Goal: Task Accomplishment & Management: Use online tool/utility

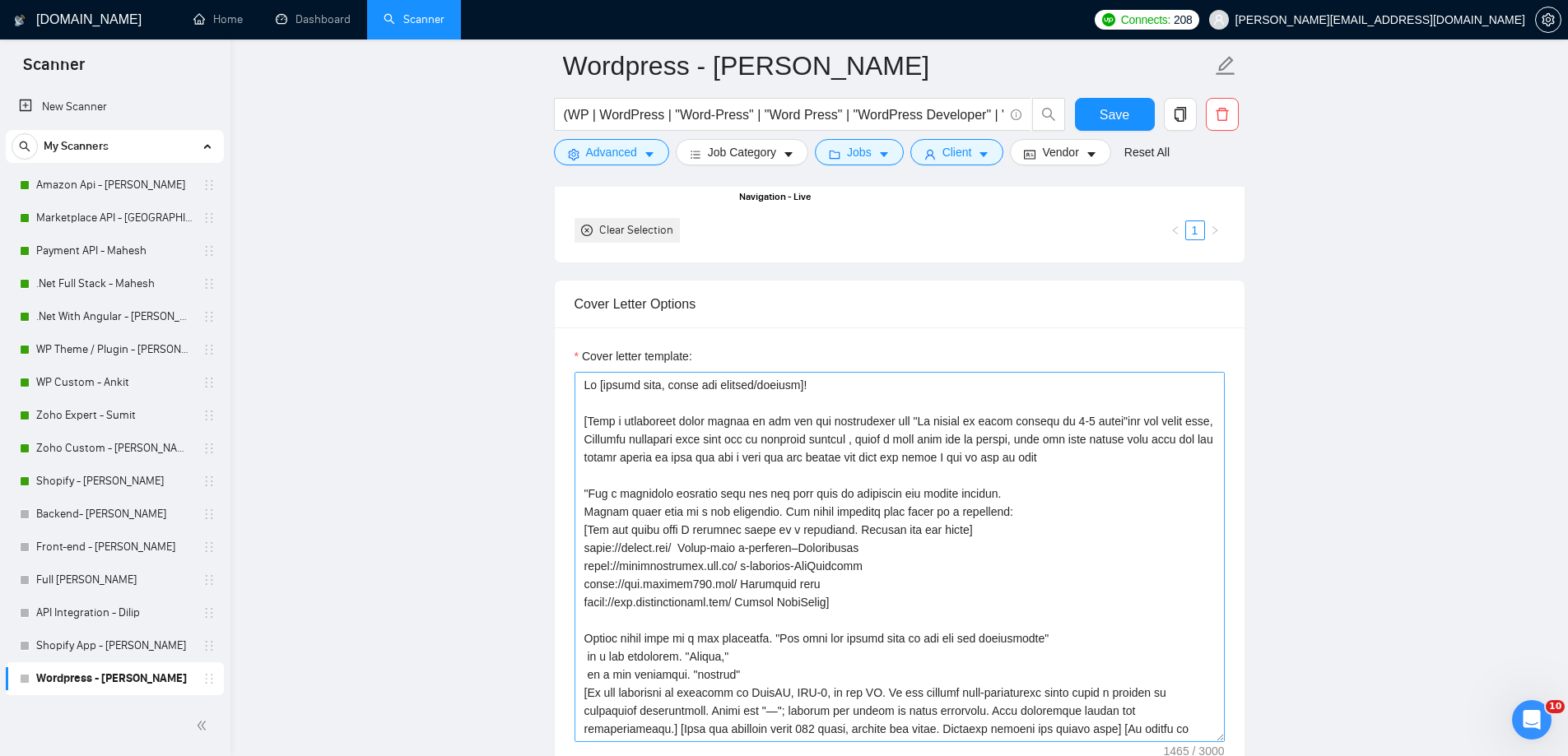
scroll to position [1886, 0]
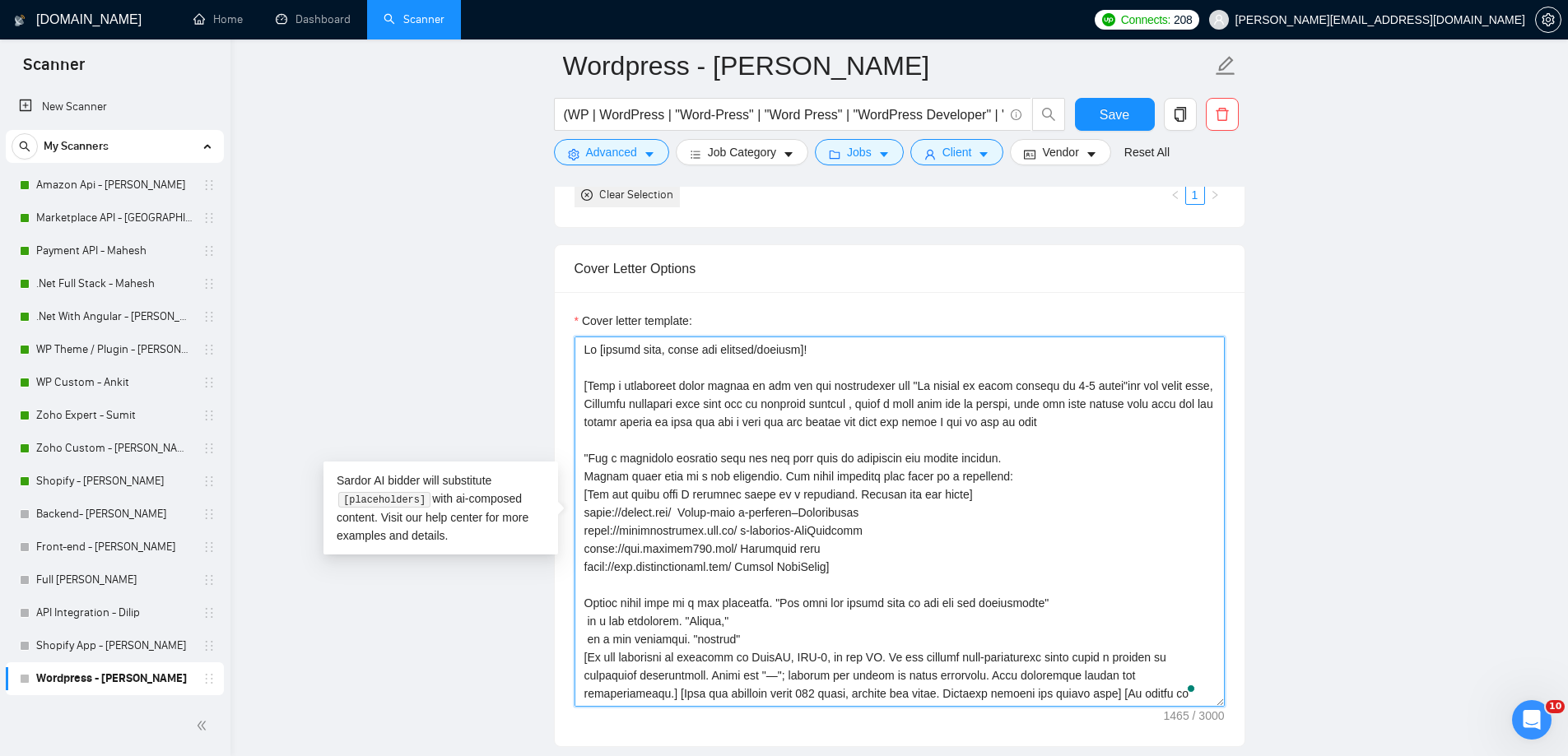
drag, startPoint x: 585, startPoint y: 392, endPoint x: 650, endPoint y: 392, distance: 65.0
click at [671, 409] on textarea "Cover letter template:" at bounding box center [900, 521] width 650 height 370
click at [597, 382] on textarea "Cover letter template:" at bounding box center [900, 521] width 650 height 370
drag, startPoint x: 597, startPoint y: 382, endPoint x: 1061, endPoint y: 420, distance: 465.6
click at [1061, 420] on textarea "Cover letter template:" at bounding box center [900, 521] width 650 height 370
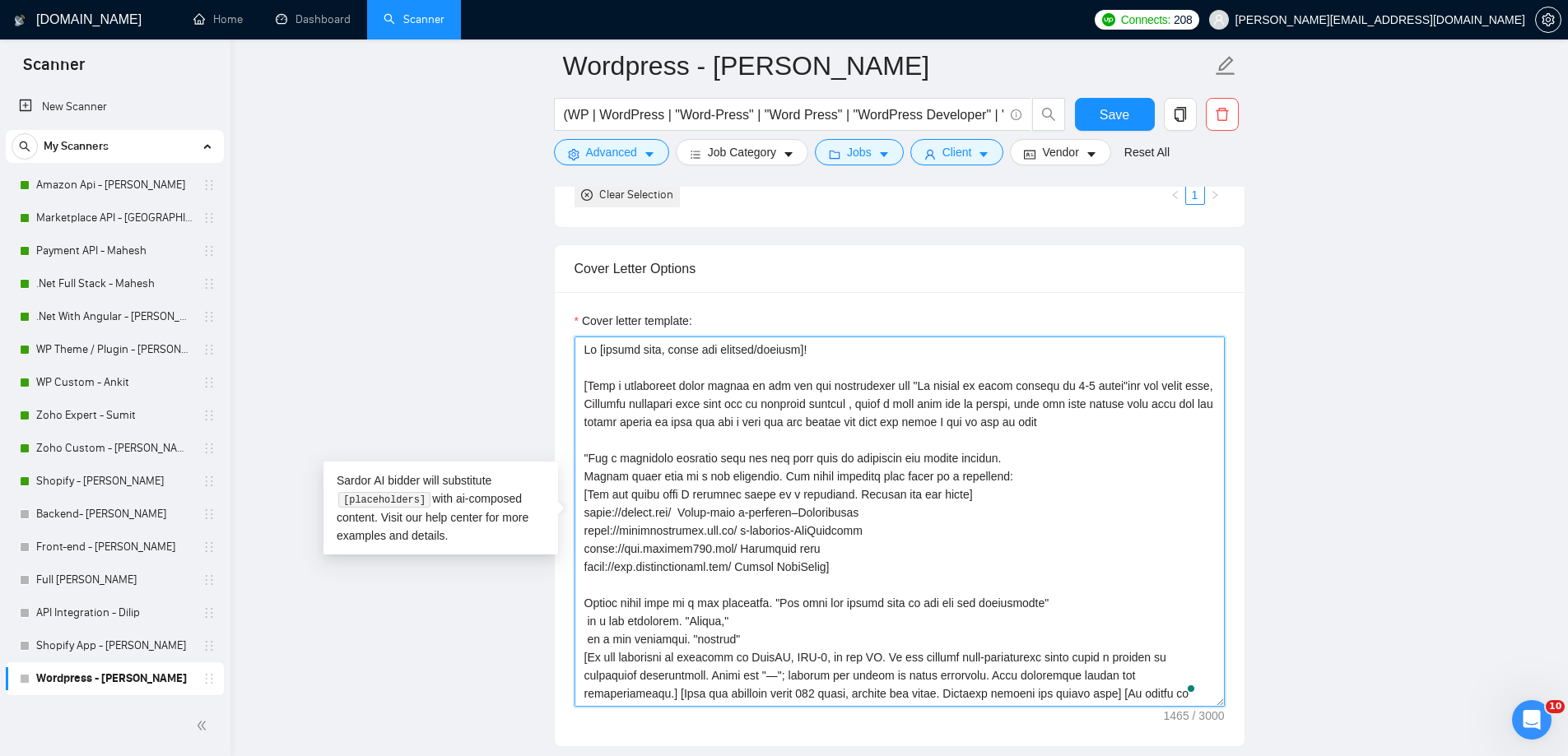
paste textarea ""then add some points that this are the comman points in this job""
click at [558, 417] on div "Cover letter template:" at bounding box center [899, 518] width 689 height 454
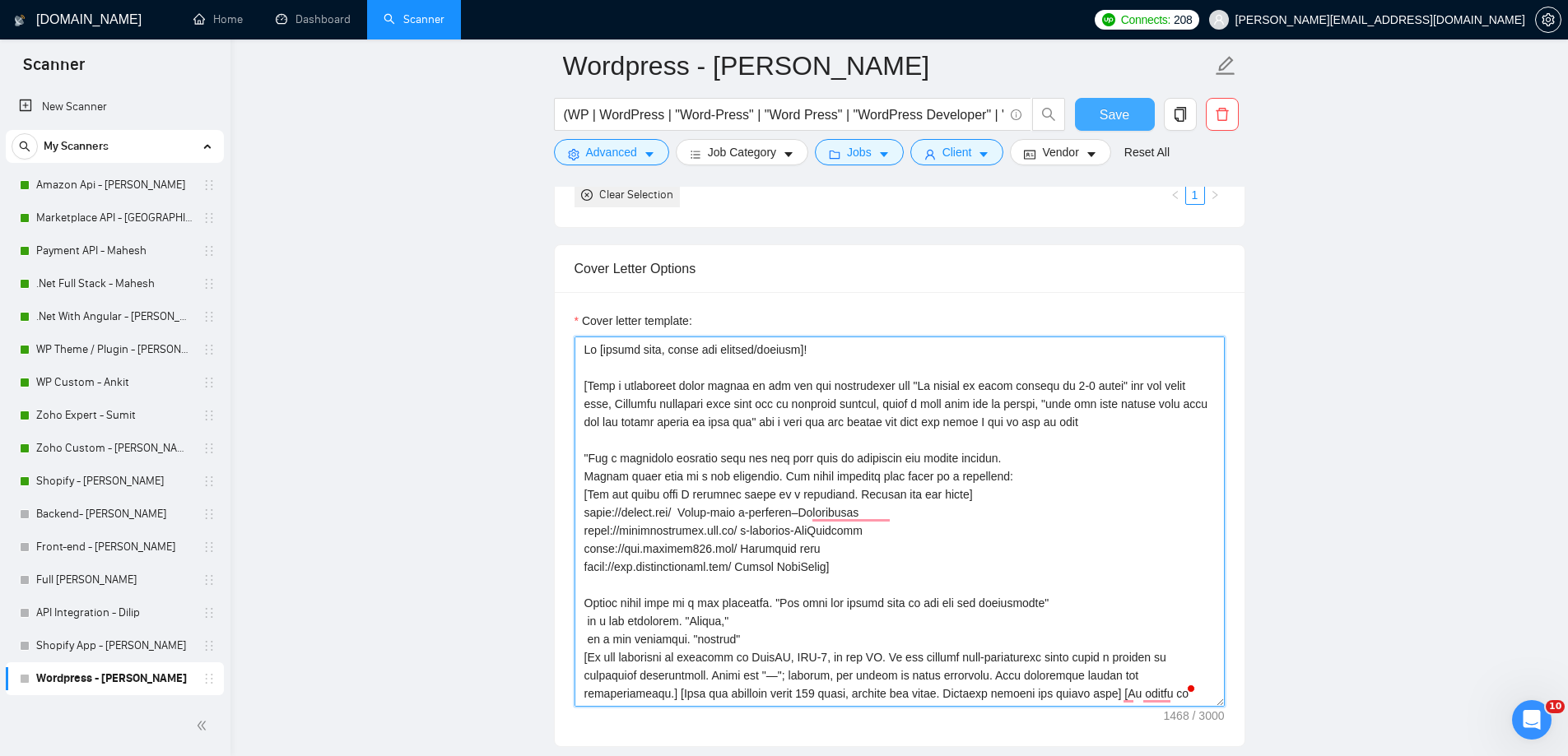
type textarea "Lo [ipsumd sita, conse adi elitsed/doeiusm]! ​[Temp i utlaboreet dolor magnaa e…"
click at [1110, 118] on span "Save" at bounding box center [1114, 115] width 29 height 20
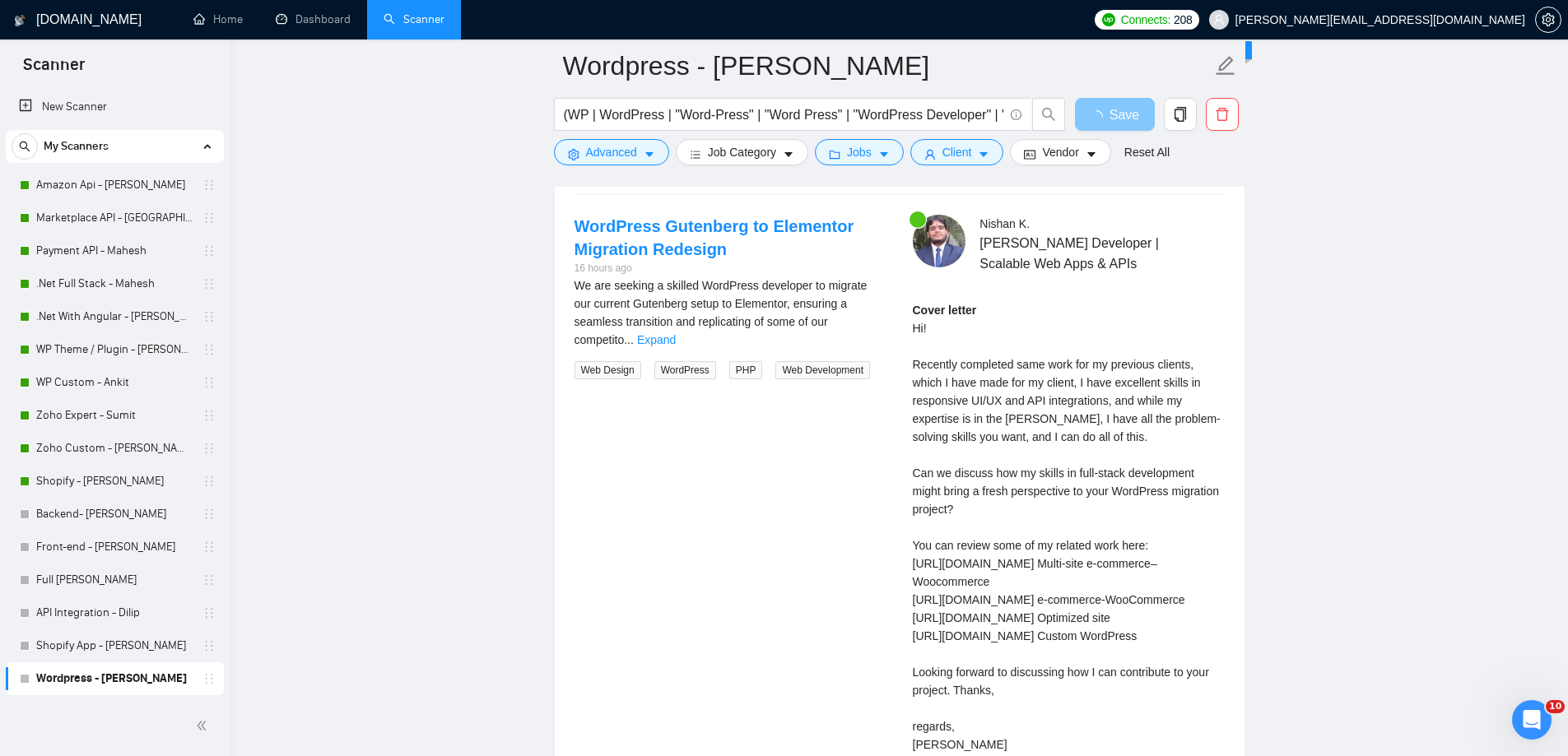
scroll to position [3196, 0]
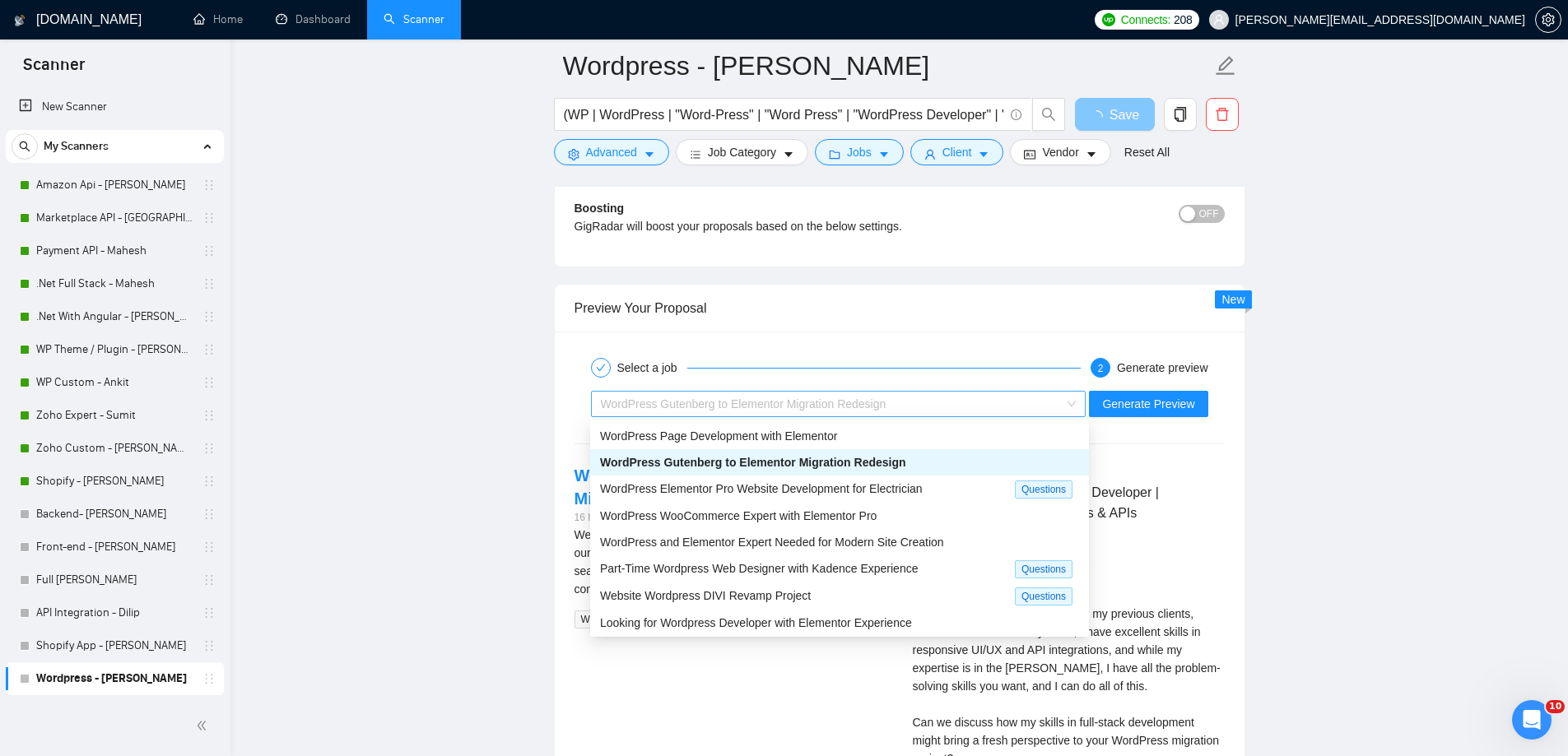
click at [912, 397] on div "WordPress Gutenberg to Elementor Migration Redesign" at bounding box center [831, 404] width 461 height 25
click at [848, 441] on div "WordPress Page Development with Elementor" at bounding box center [840, 436] width 479 height 18
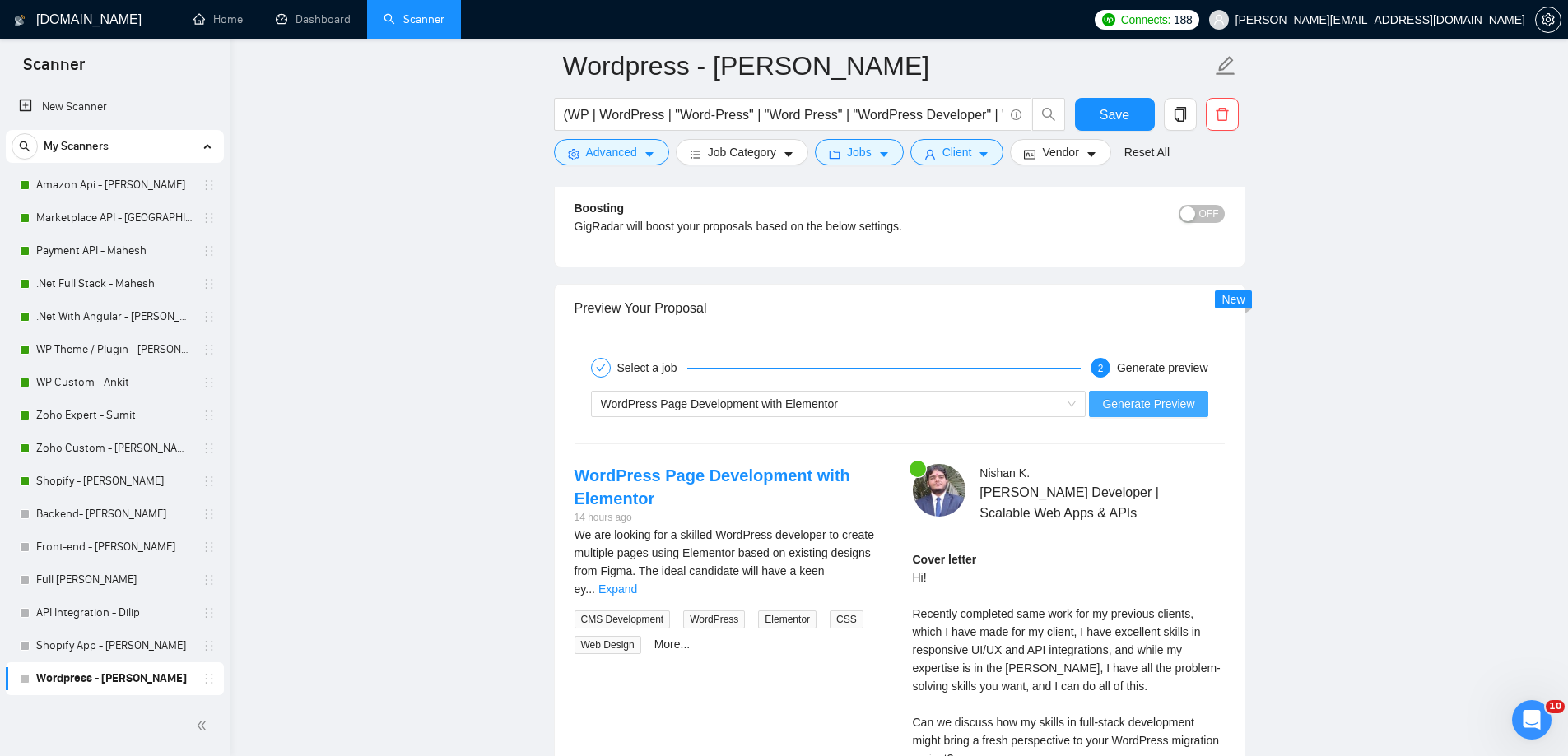
click at [1185, 398] on span "Generate Preview" at bounding box center [1148, 404] width 92 height 18
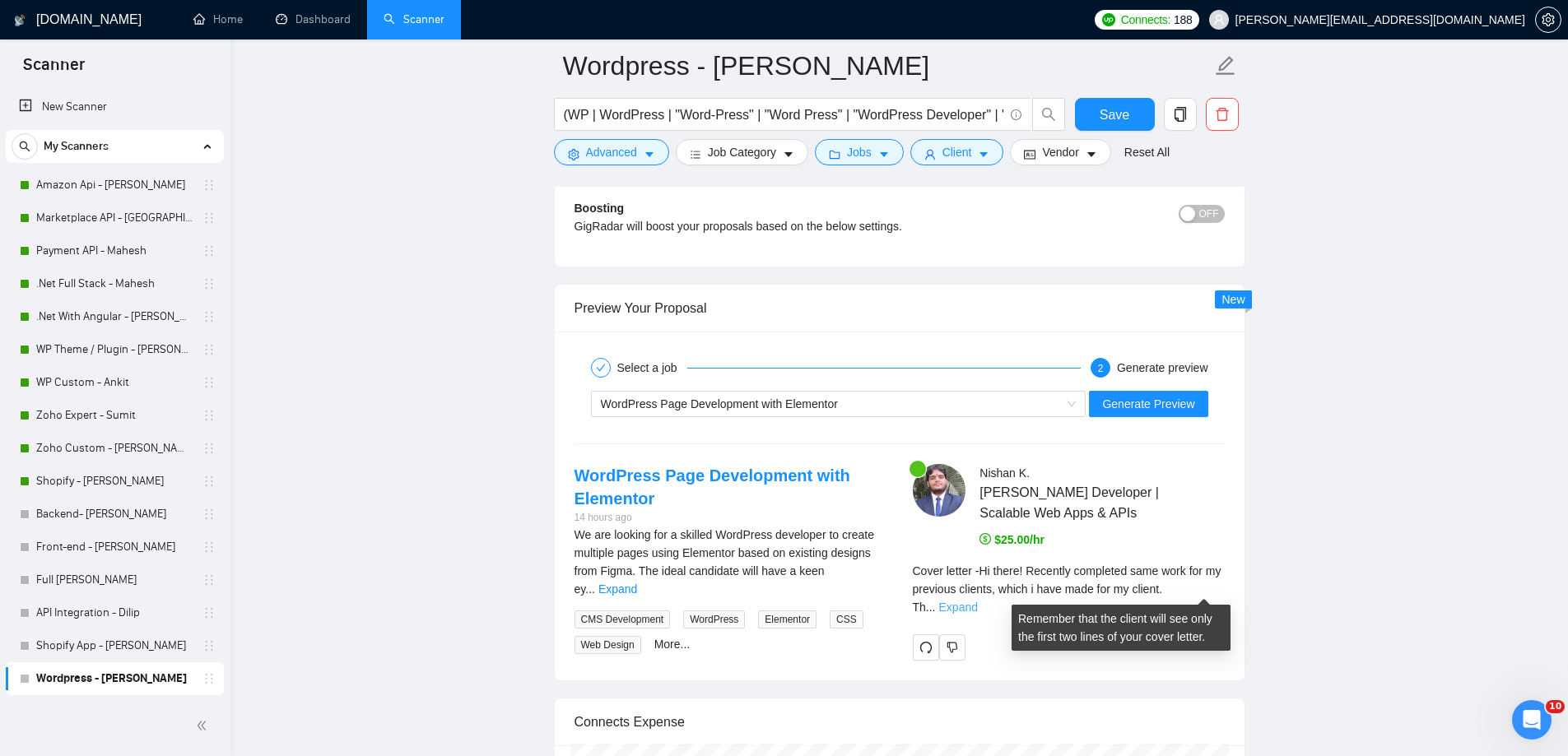
click at [978, 600] on link "Expand" at bounding box center [958, 606] width 39 height 13
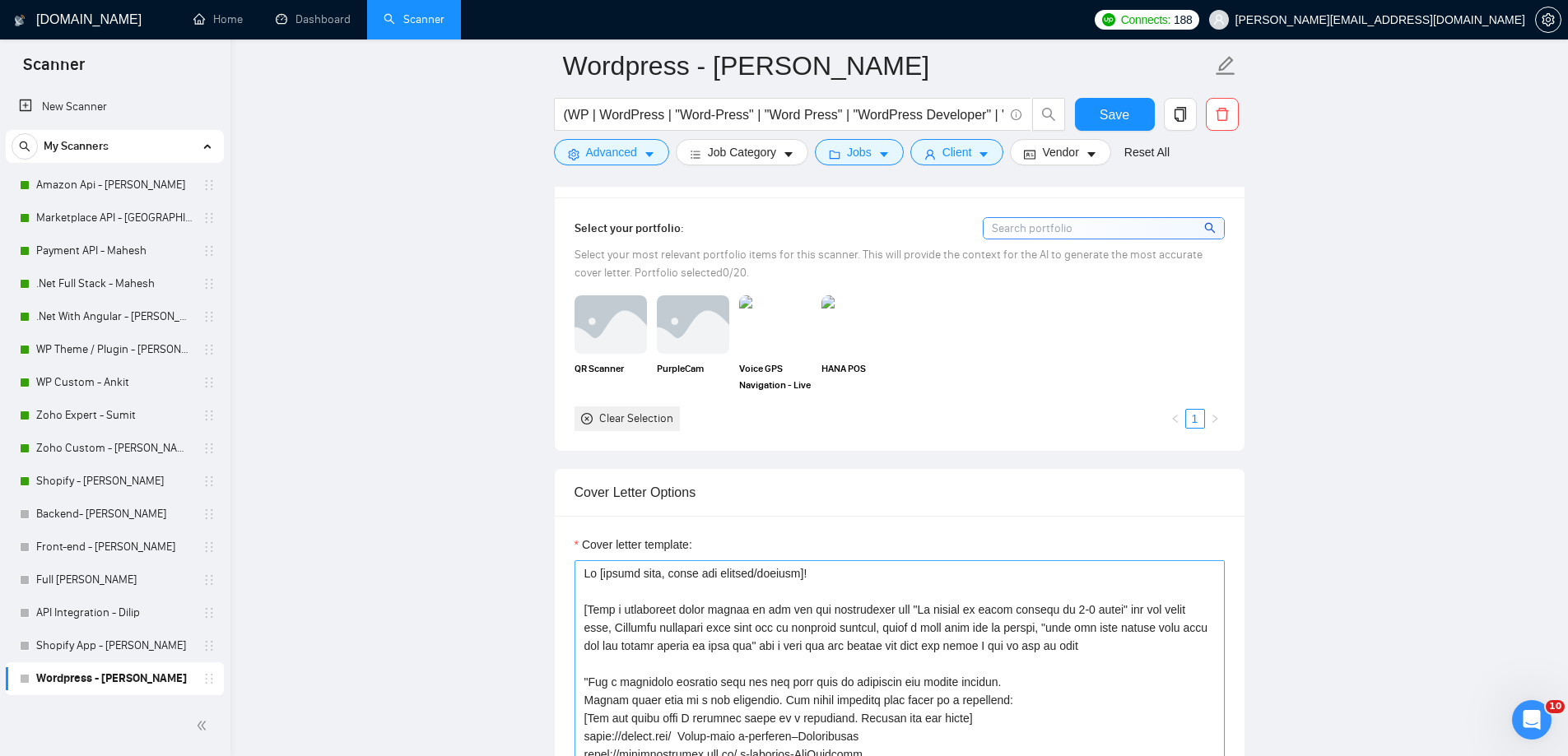
scroll to position [1665, 0]
drag, startPoint x: 588, startPoint y: 607, endPoint x: 1081, endPoint y: 639, distance: 494.0
click at [1081, 639] on textarea "Cover letter template:" at bounding box center [900, 741] width 650 height 370
paste textarea "add the first line, Recently completed same work for my previous clients , "the…"
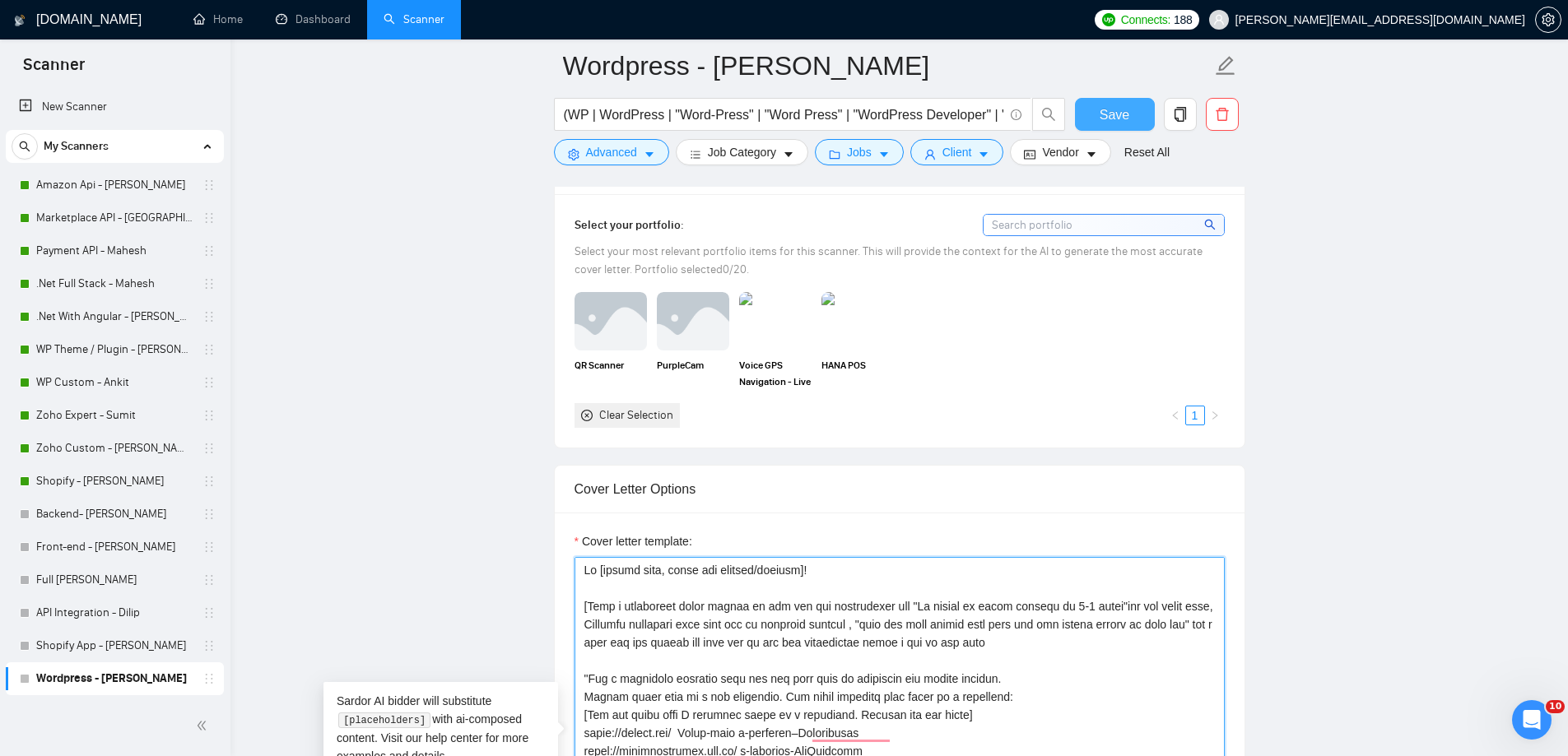
type textarea "Lo [ipsumd sita, conse adi elitsed/doeiusm]! ​[Temp i utlaboreet dolor magnaa e…"
click at [1106, 121] on span "Save" at bounding box center [1114, 115] width 29 height 20
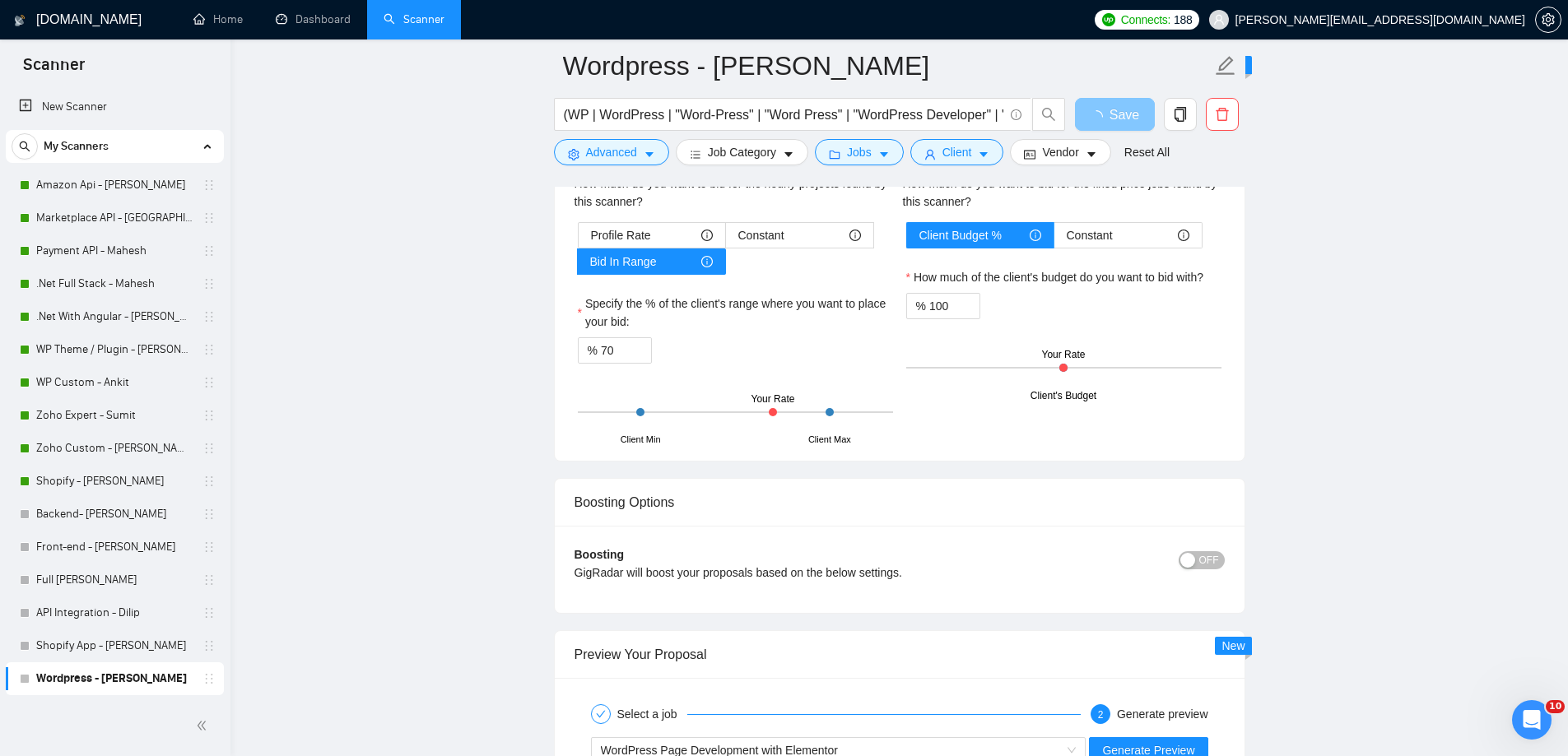
scroll to position [3347, 0]
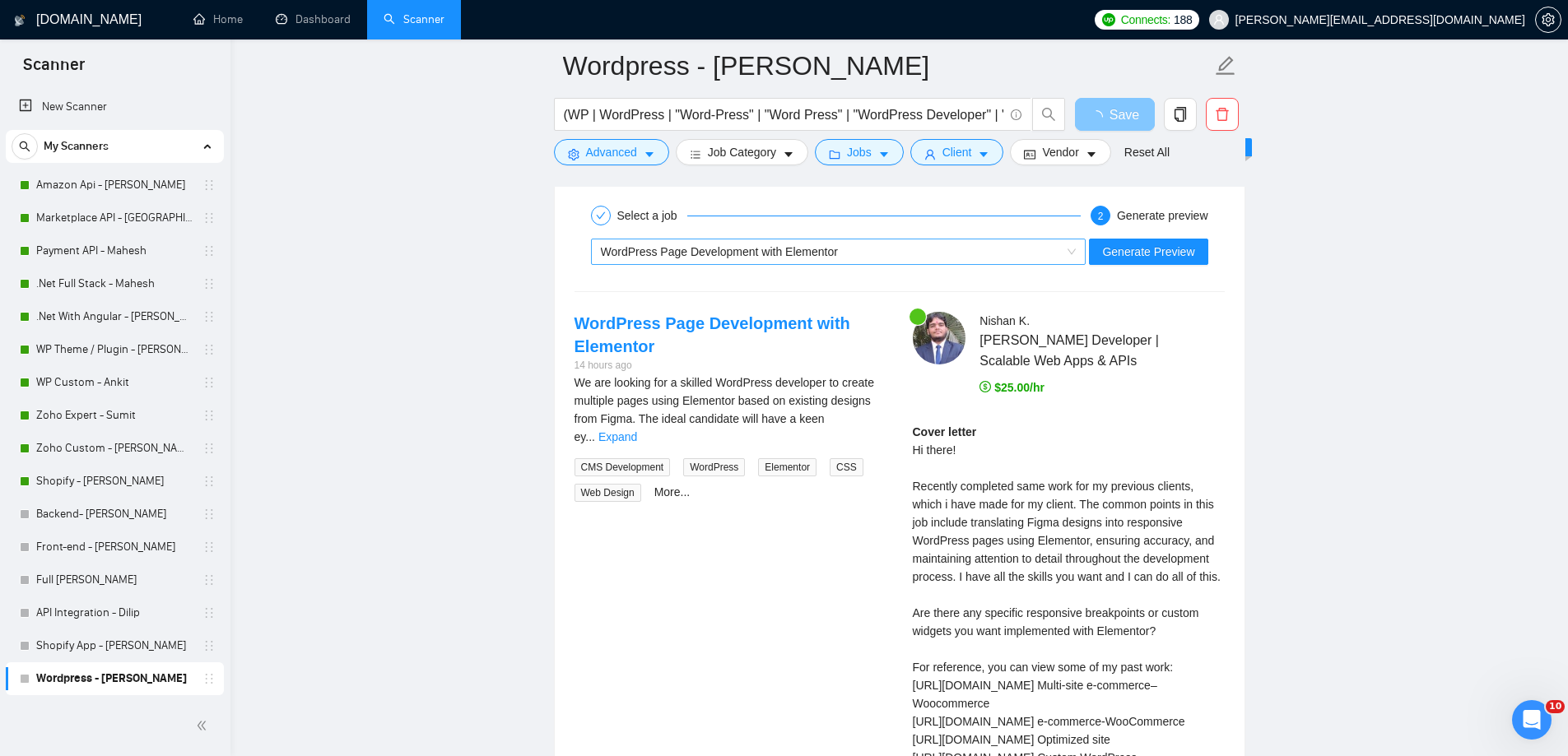
click at [901, 253] on div "WordPress Page Development with Elementor" at bounding box center [831, 251] width 461 height 25
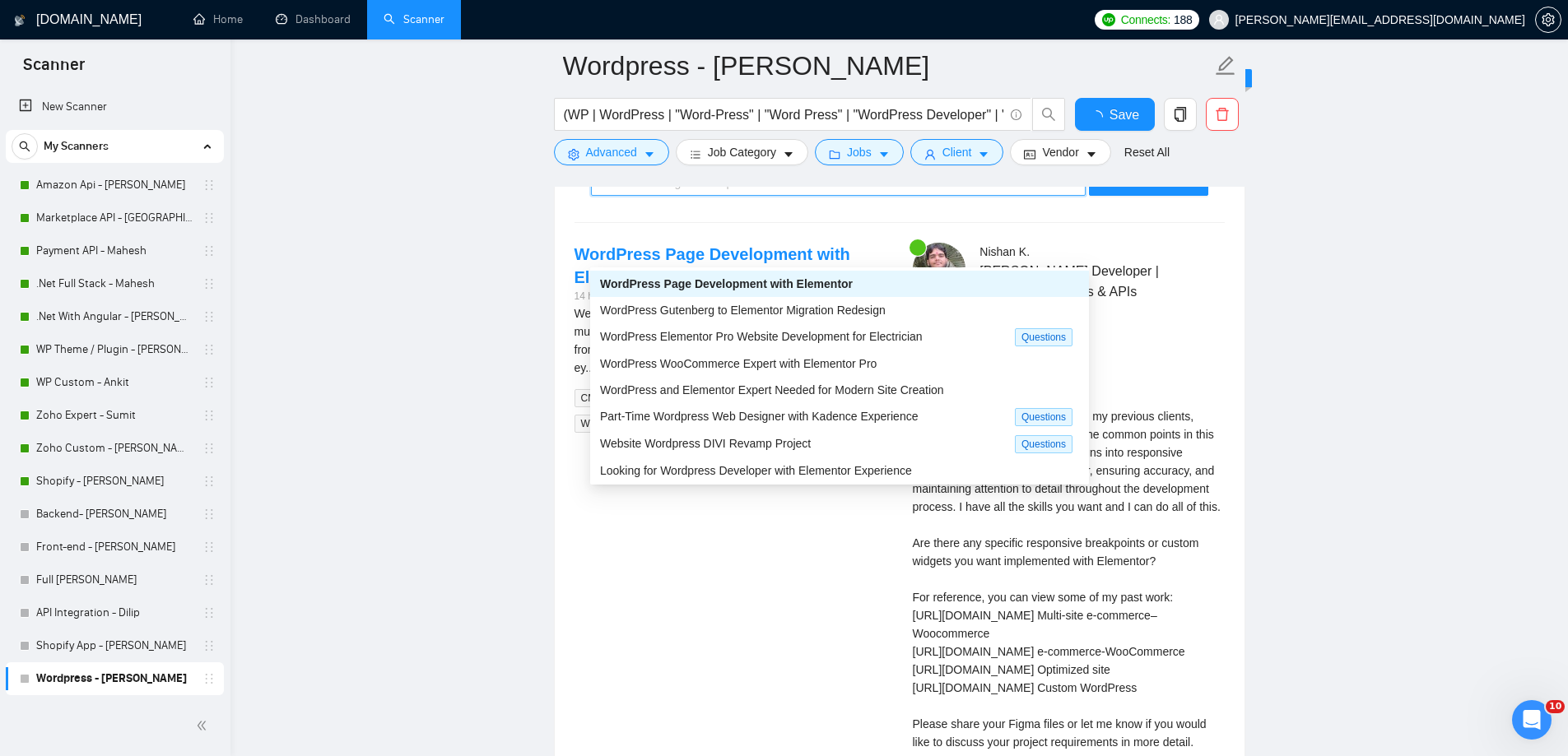
click at [886, 293] on div "WordPress Page Development with Elementor" at bounding box center [839, 284] width 498 height 27
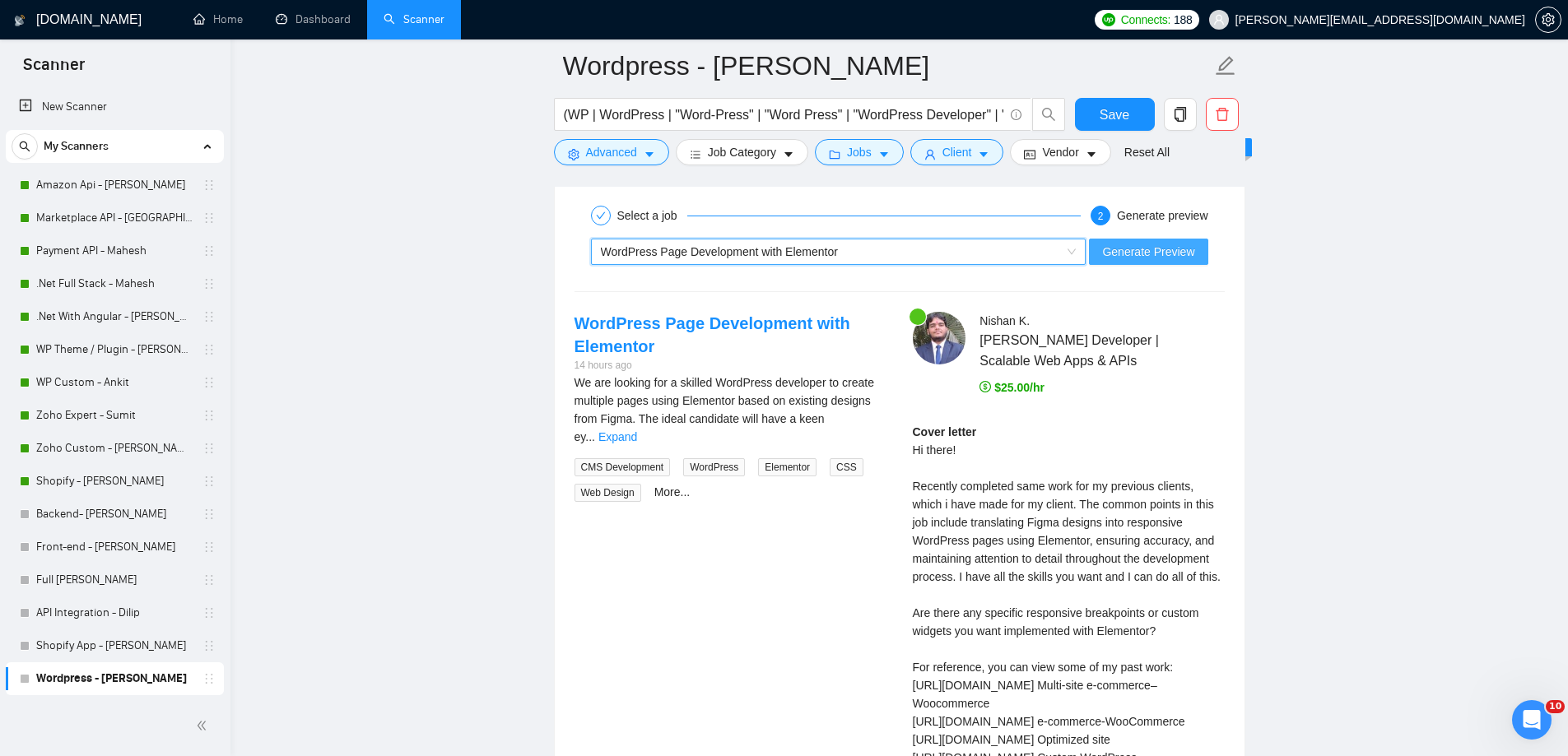
scroll to position [3162, 0]
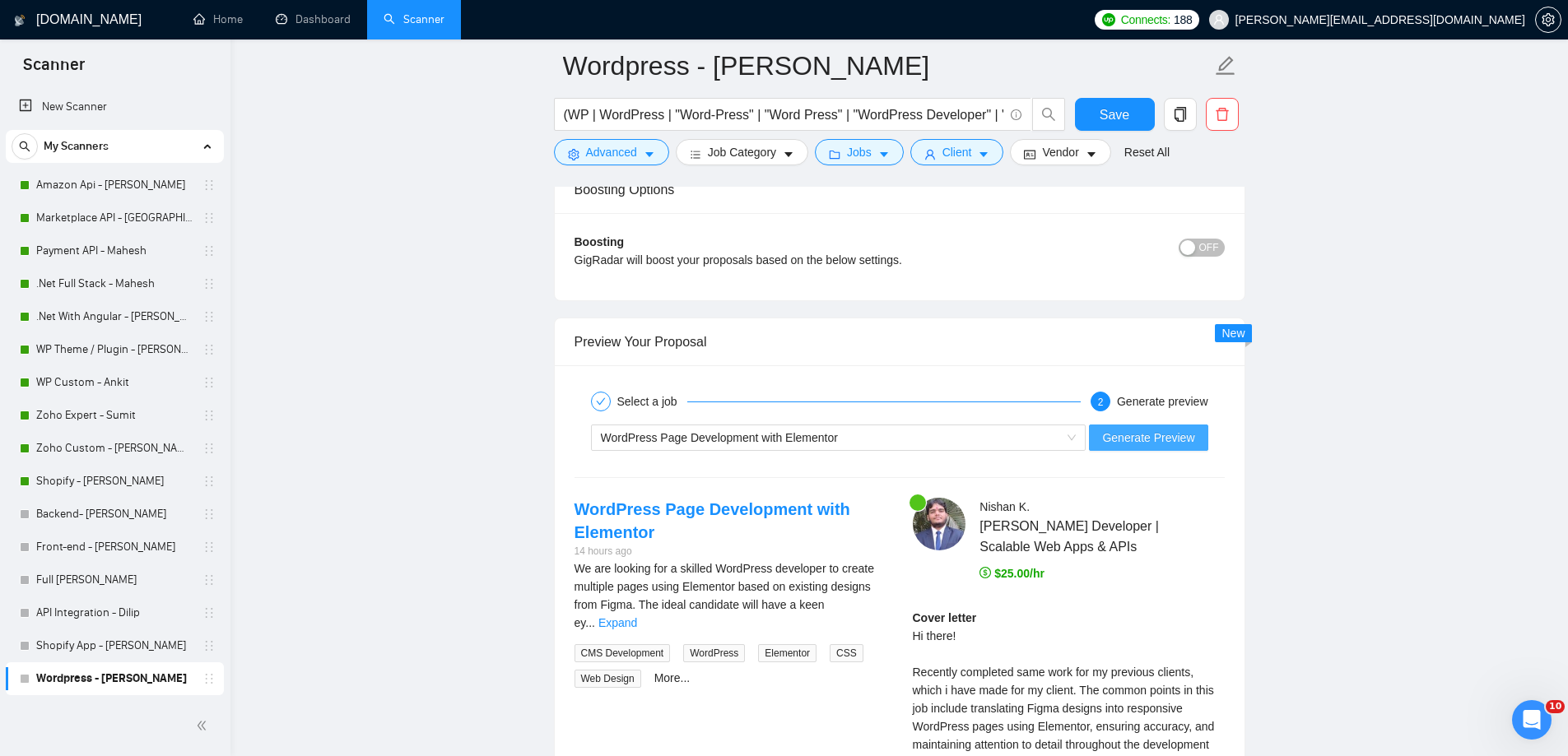
click at [1135, 438] on span "Generate Preview" at bounding box center [1148, 438] width 92 height 18
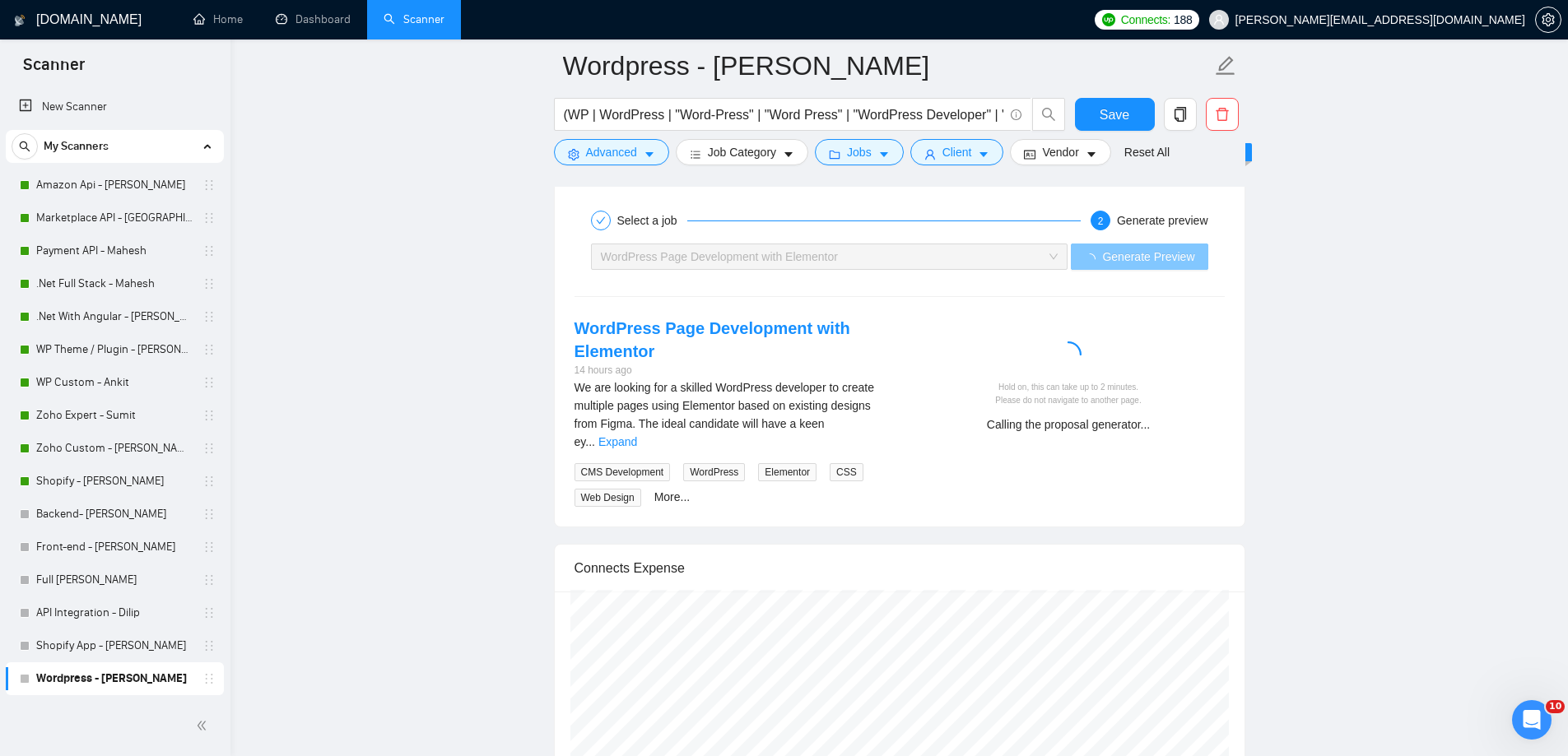
scroll to position [3347, 0]
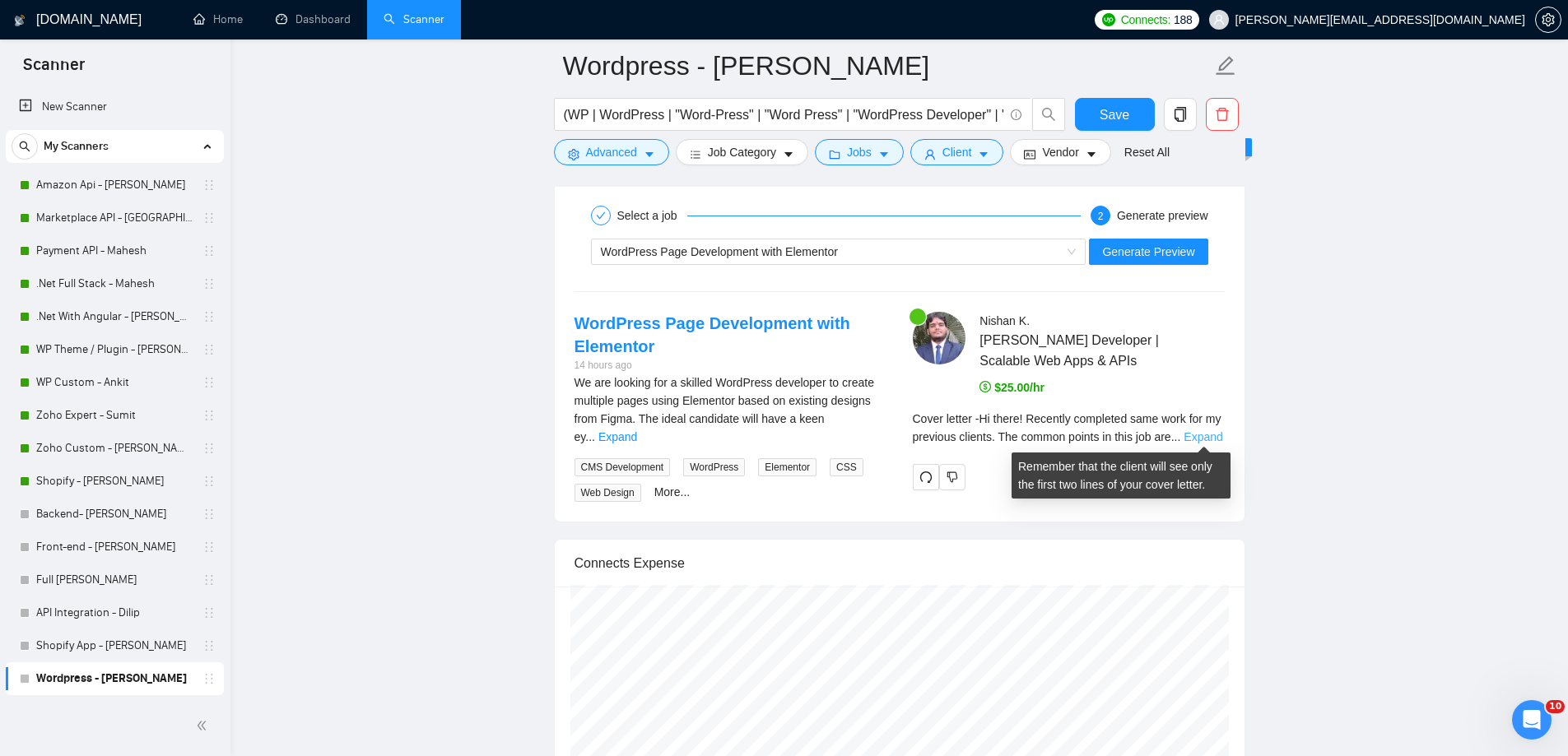
click at [1197, 431] on link "Expand" at bounding box center [1203, 437] width 39 height 13
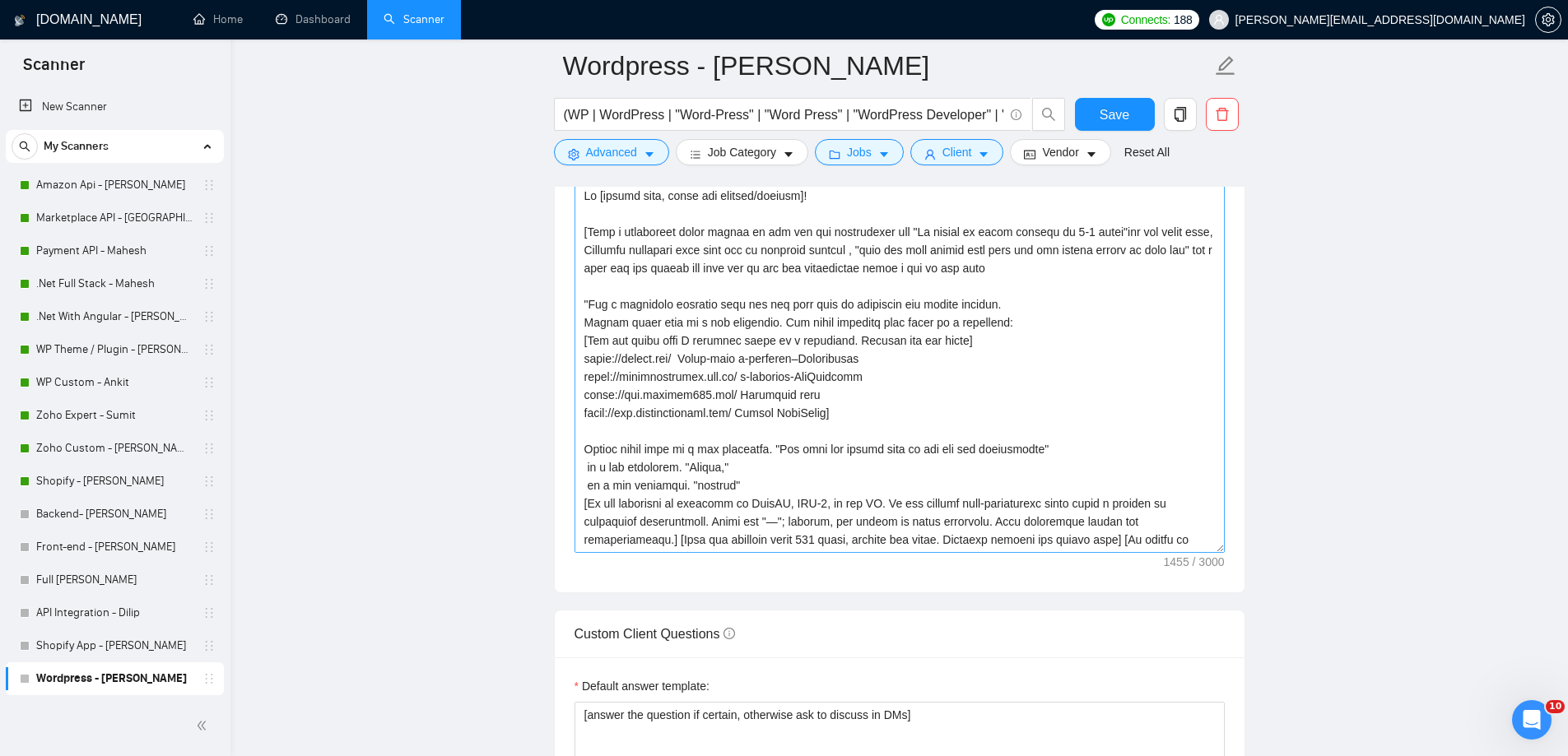
scroll to position [1915, 0]
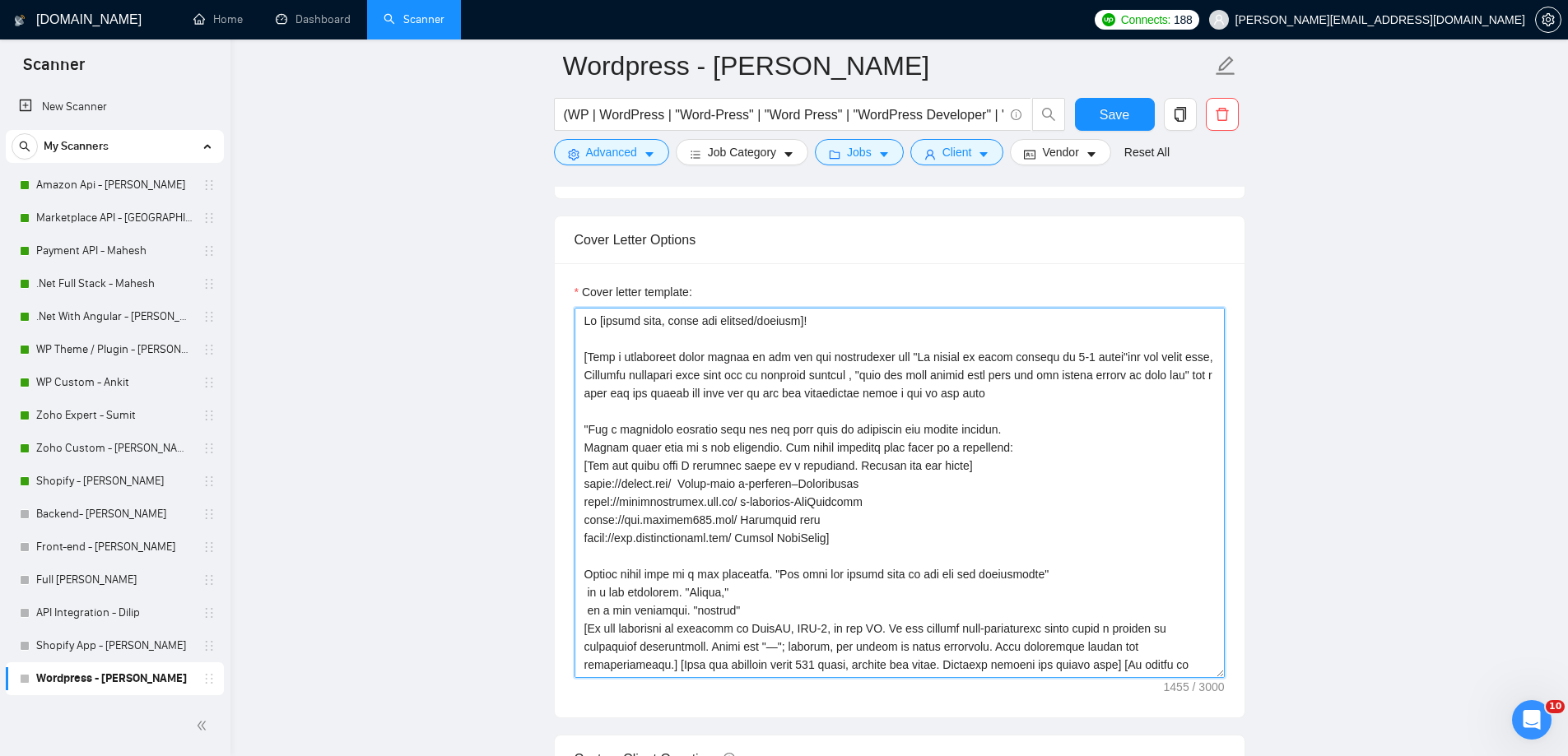
click at [591, 355] on textarea "Cover letter template:" at bounding box center [900, 492] width 650 height 370
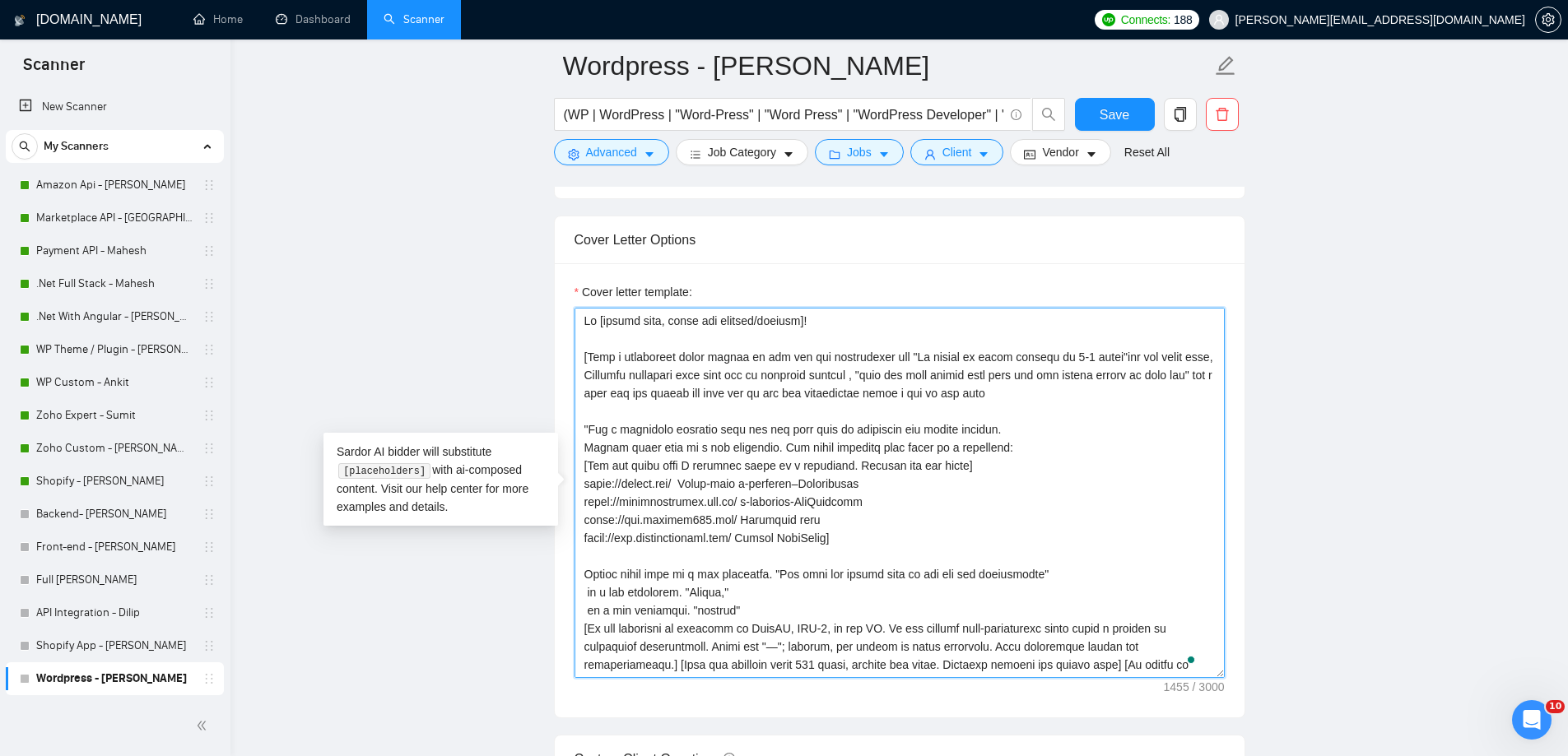
drag, startPoint x: 591, startPoint y: 355, endPoint x: 1005, endPoint y: 404, distance: 416.9
click at [1005, 404] on textarea "Cover letter template:" at bounding box center [900, 492] width 650 height 370
paste textarea "dd a the skills as per the job descriptiton and tell that i have 8 plu handes o…"
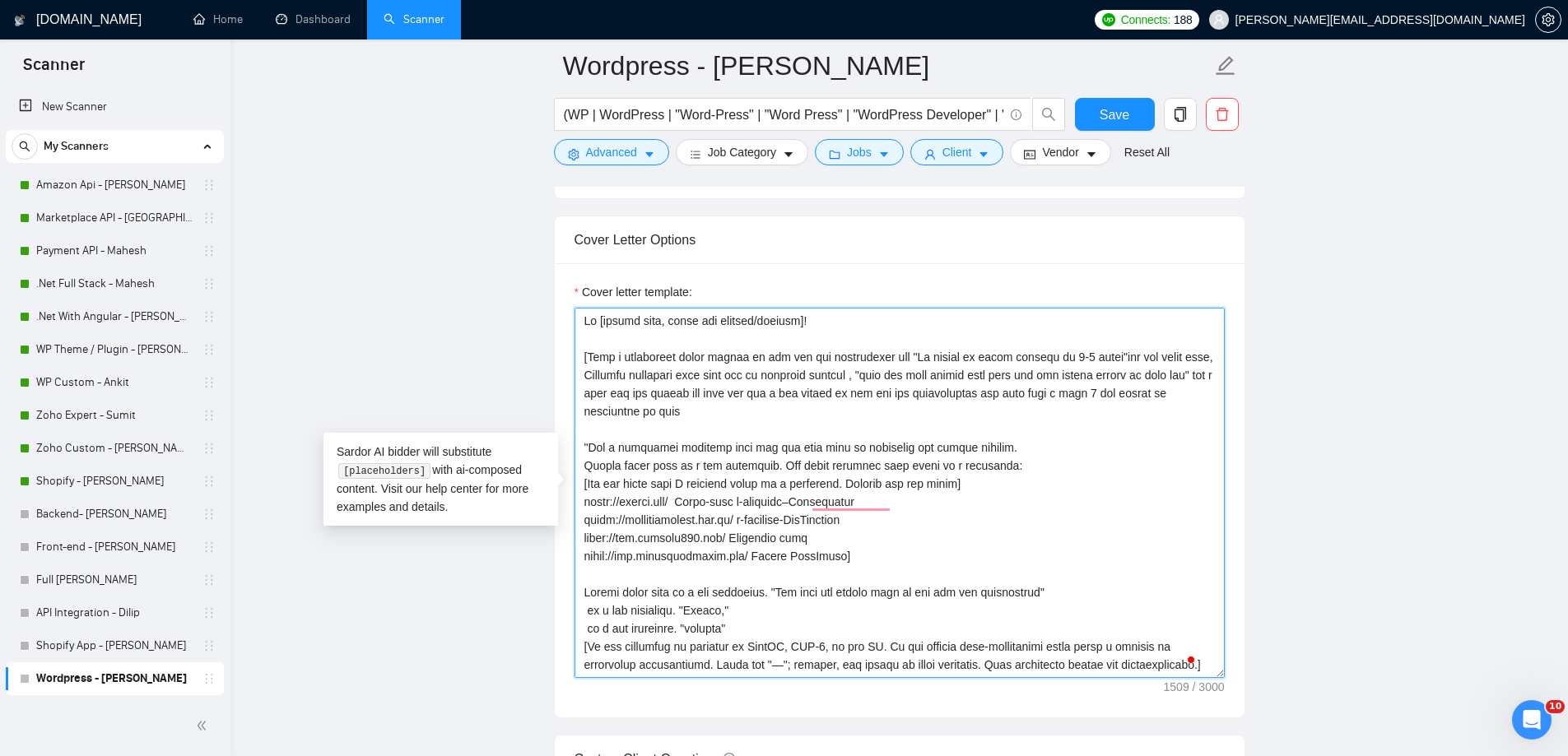
click at [1132, 393] on textarea "Cover letter template:" at bounding box center [900, 492] width 650 height 370
type textarea "Lo [ipsumd sita, conse adi elitsed/doeiusm]! ​[Temp i utlaboreet dolor magnaa e…"
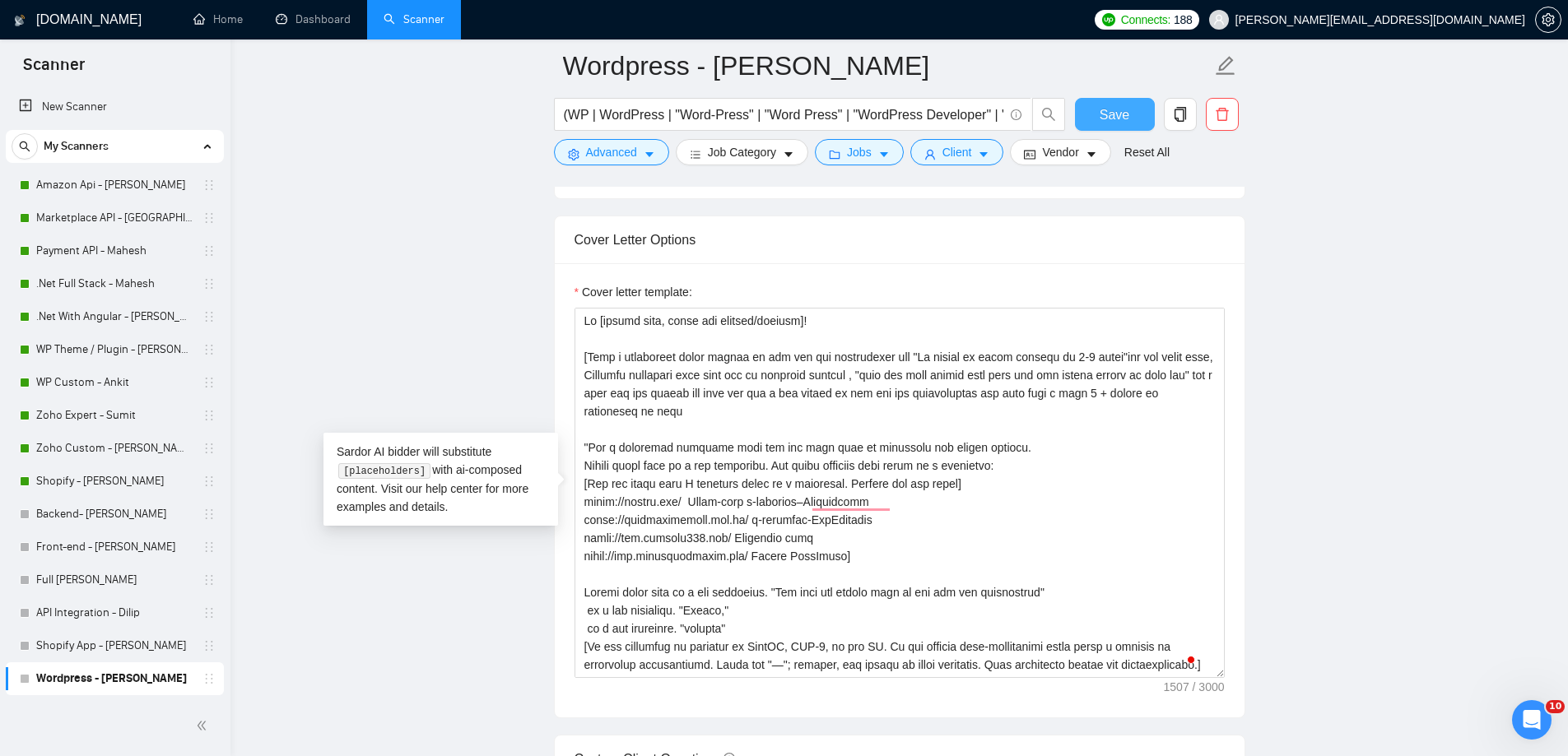
click at [1115, 121] on span "Save" at bounding box center [1114, 115] width 29 height 20
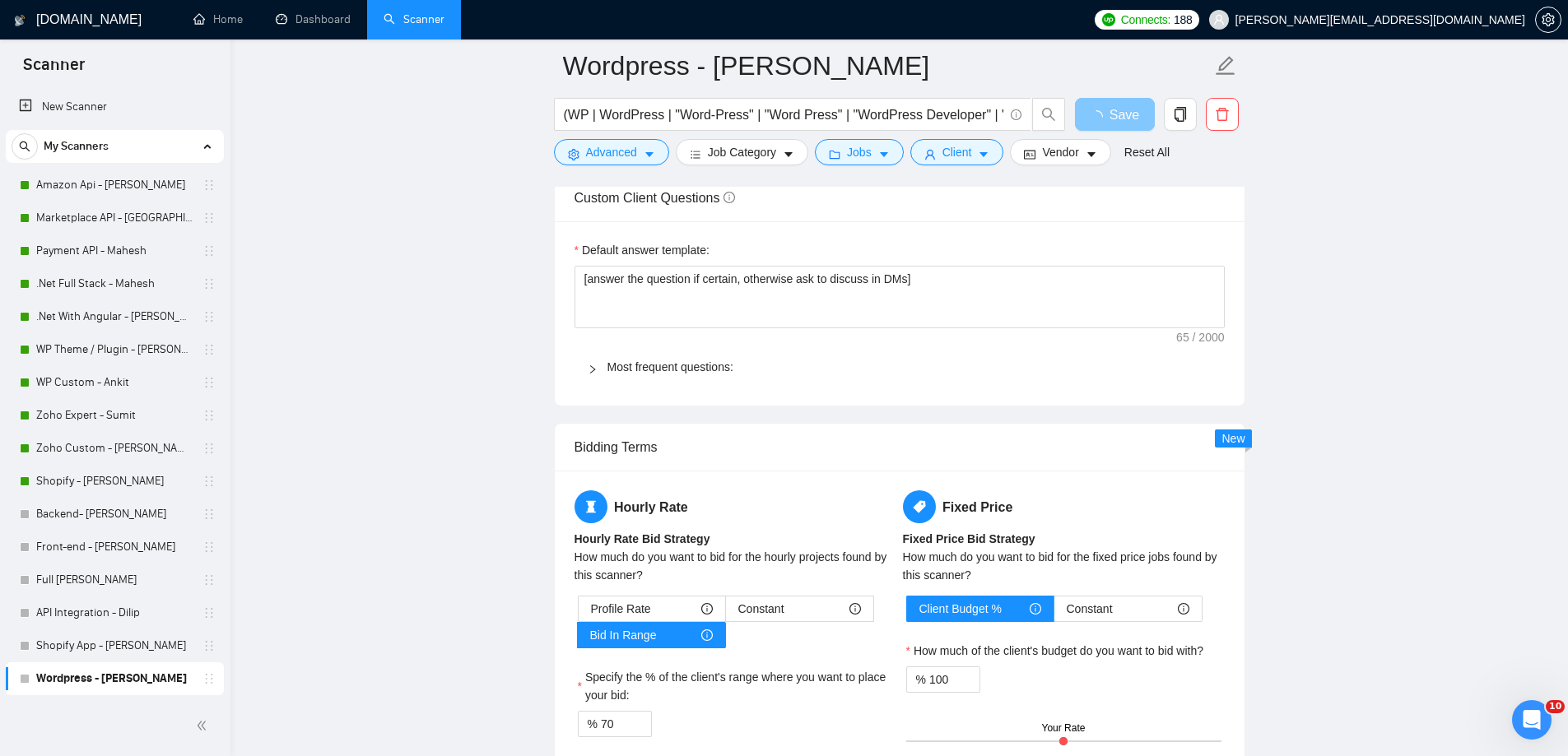
scroll to position [3223, 0]
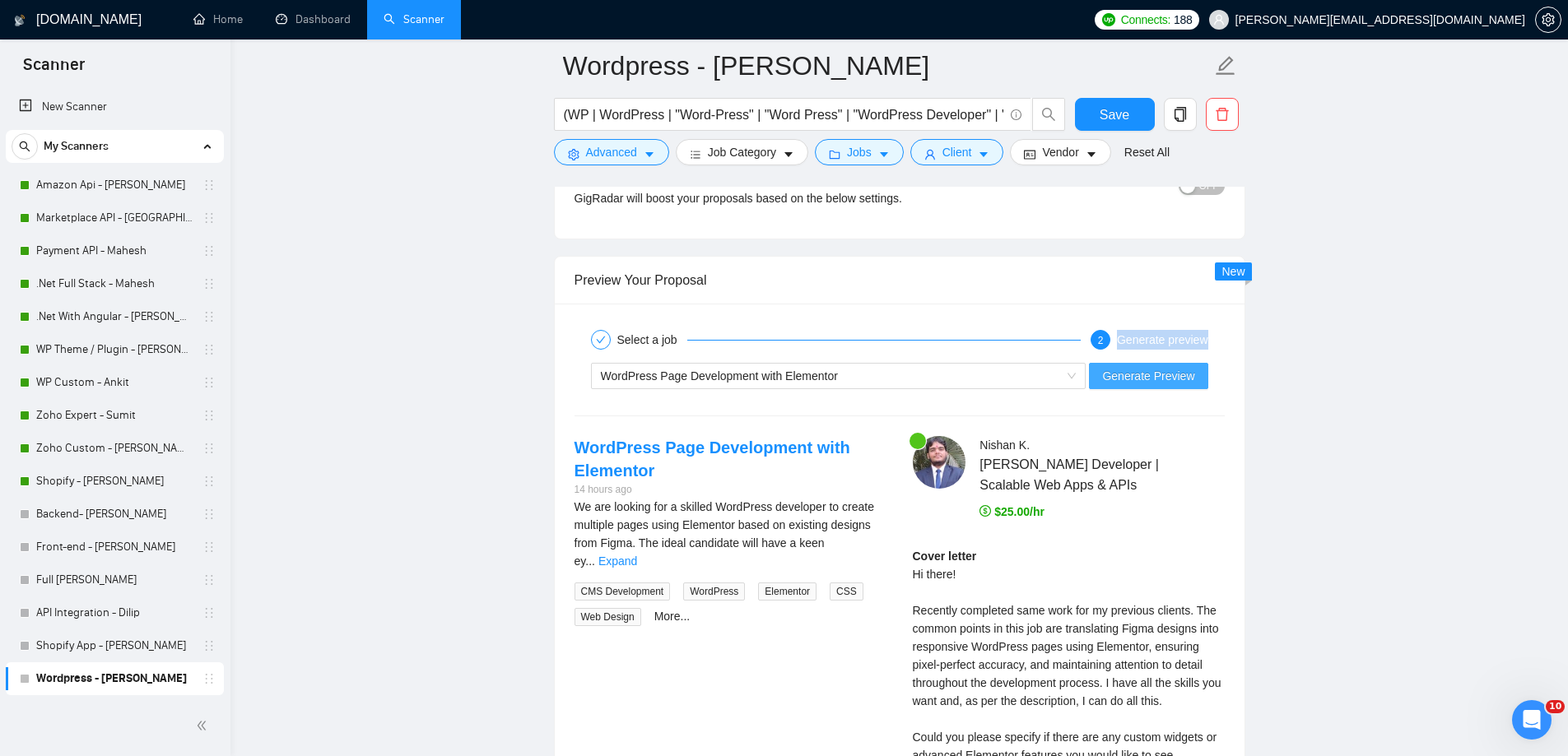
drag, startPoint x: 1178, startPoint y: 316, endPoint x: 1182, endPoint y: 377, distance: 61.1
click at [1182, 377] on div "Select a job 2 Generate preview WordPress Page Development with Elementor Gener…" at bounding box center [899, 710] width 689 height 814
click at [1182, 377] on span "Generate Preview" at bounding box center [1148, 376] width 92 height 18
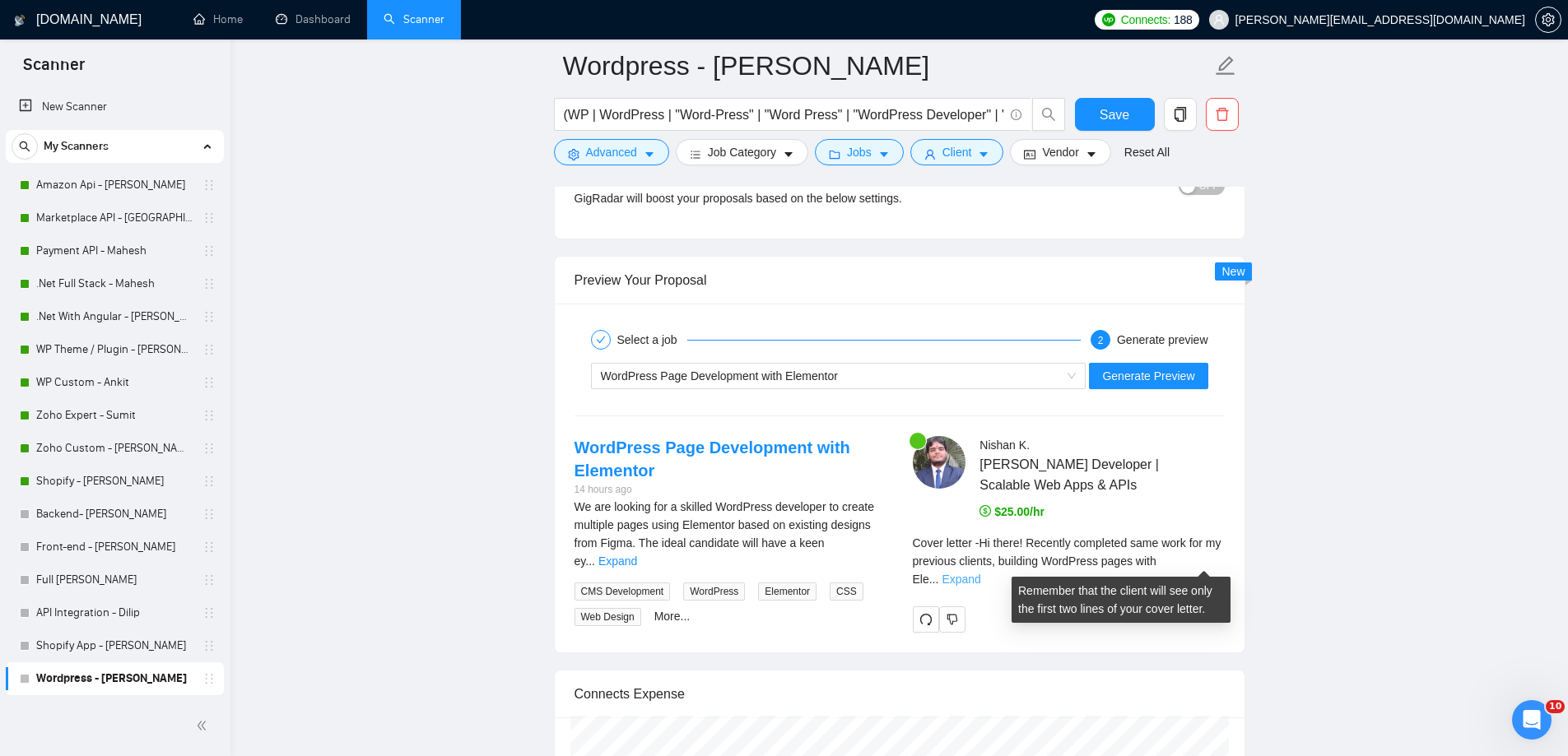
click at [980, 573] on link "Expand" at bounding box center [961, 579] width 39 height 13
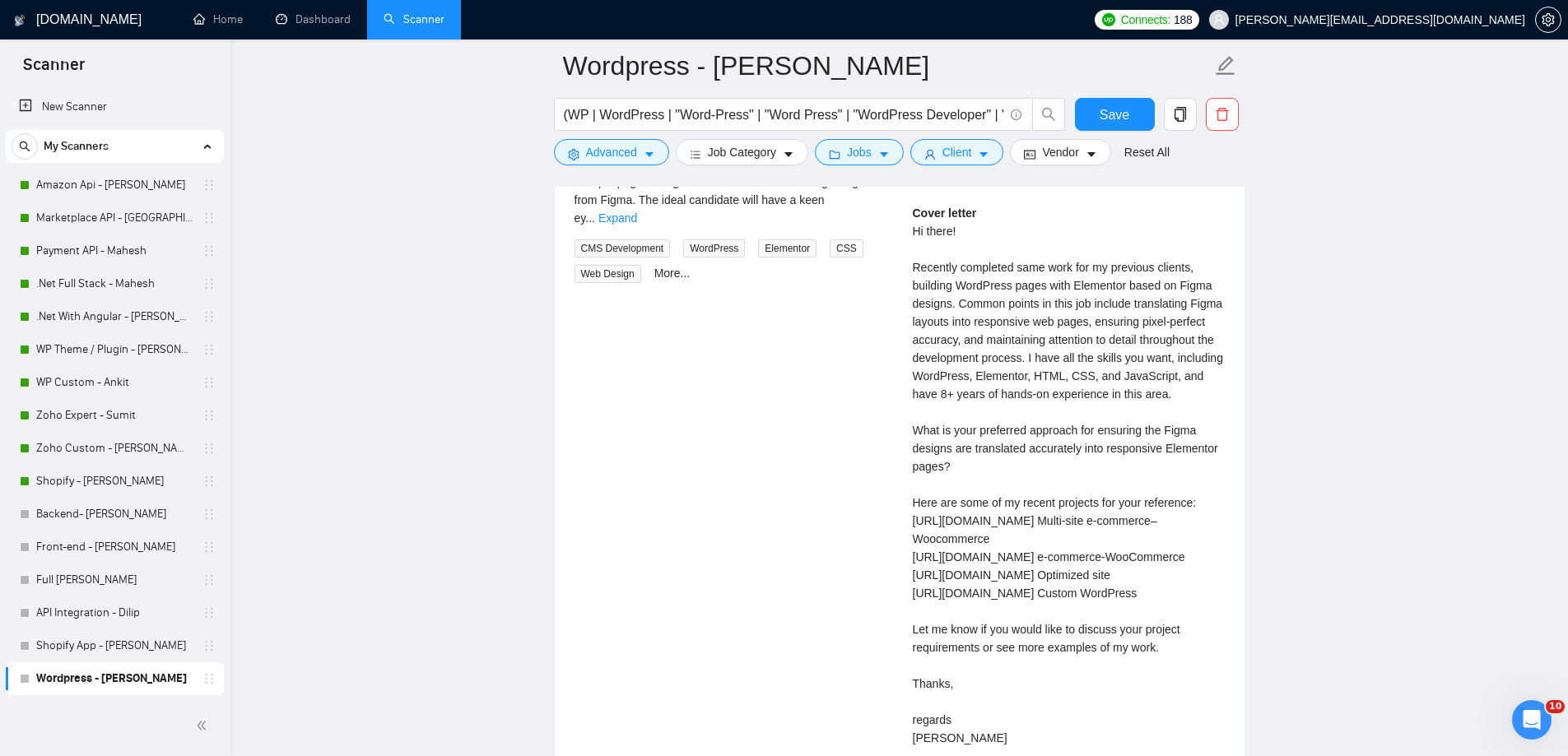
scroll to position [3411, 0]
